Goal: Find specific page/section: Find specific page/section

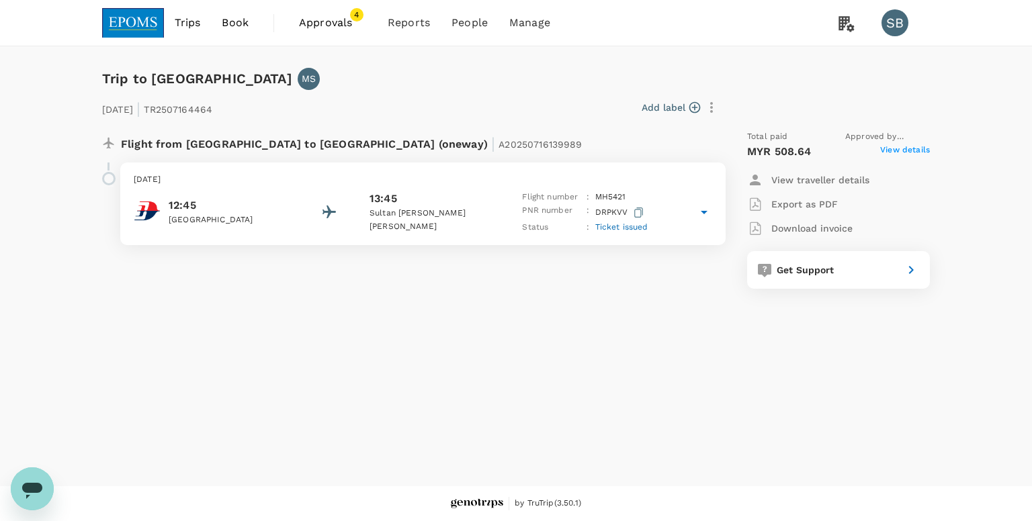
click at [341, 32] on span "Approvals 4" at bounding box center [332, 22] width 67 height 21
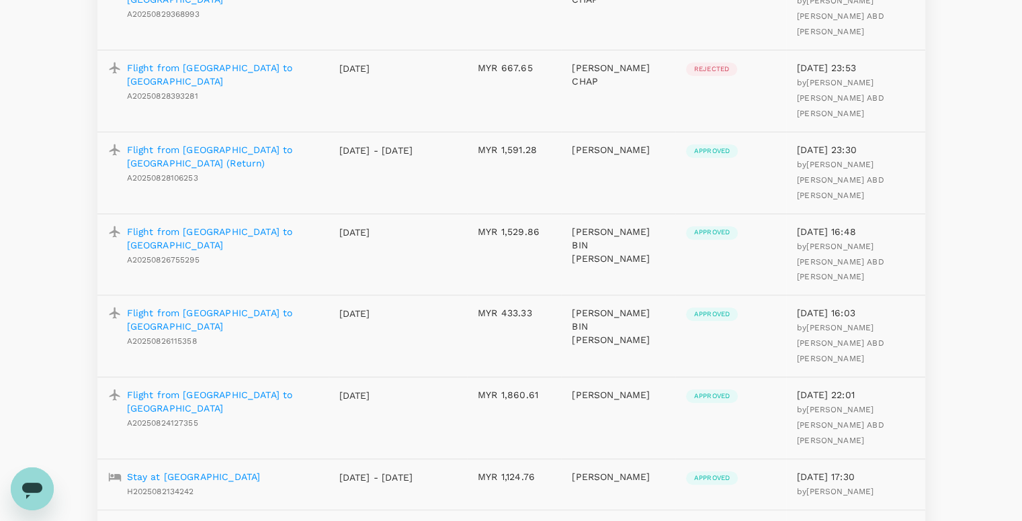
scroll to position [1142, 0]
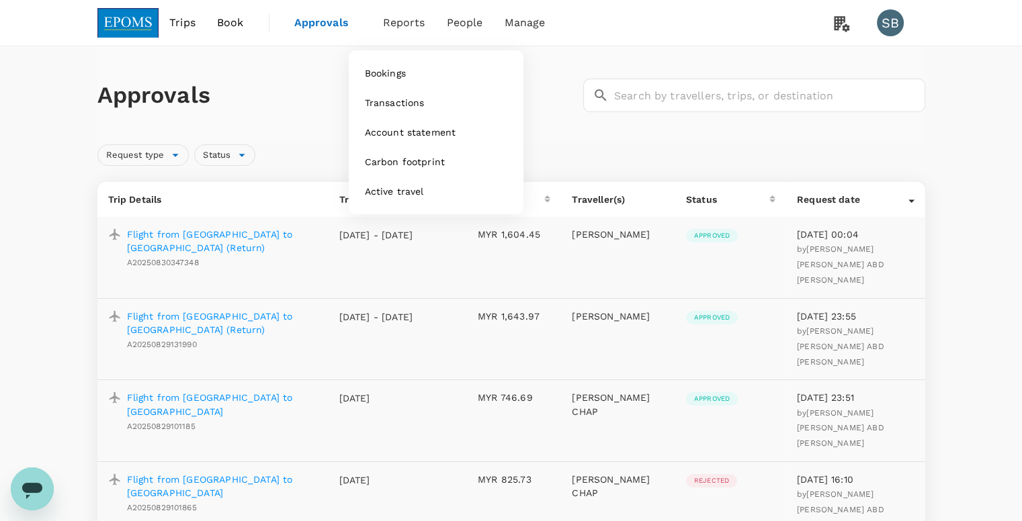
click at [402, 22] on span "Reports" at bounding box center [404, 23] width 42 height 16
click at [396, 71] on span "Bookings" at bounding box center [385, 73] width 41 height 13
